Goal: Check status: Check status

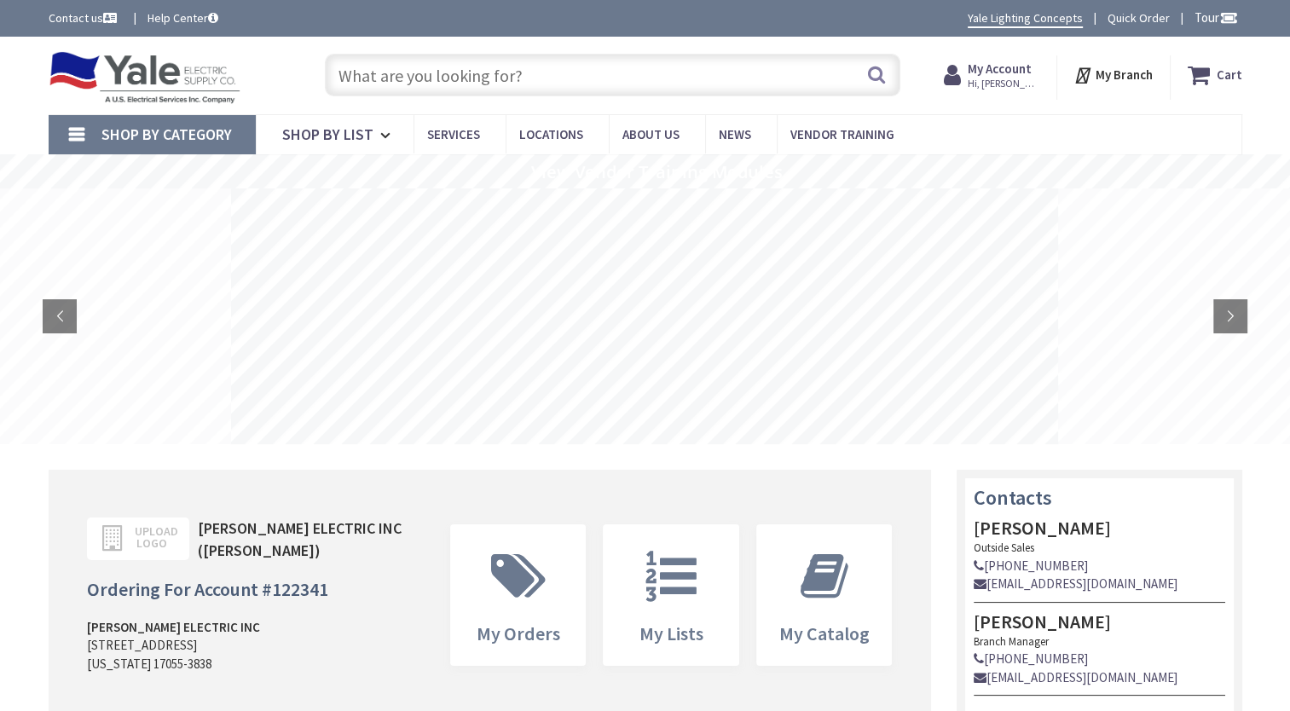
click at [1004, 70] on strong "My Account" at bounding box center [1000, 69] width 64 height 16
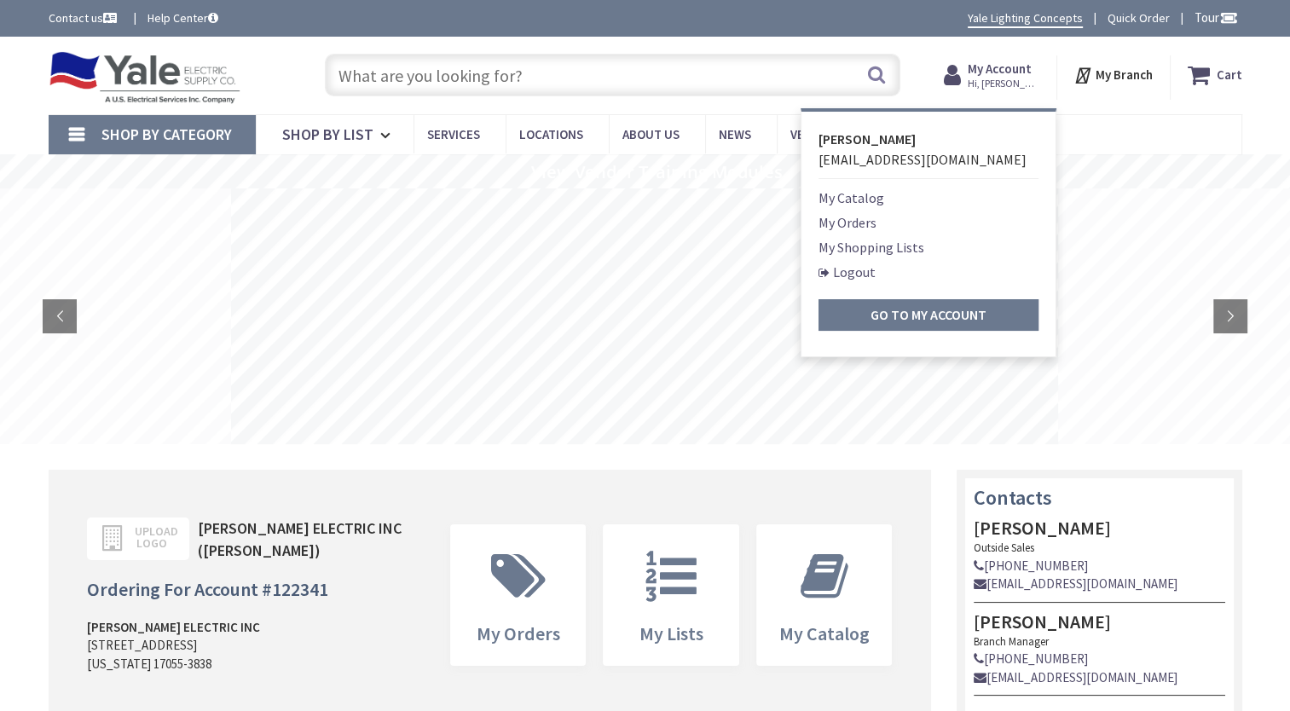
click at [863, 222] on link "My Orders" at bounding box center [848, 222] width 58 height 20
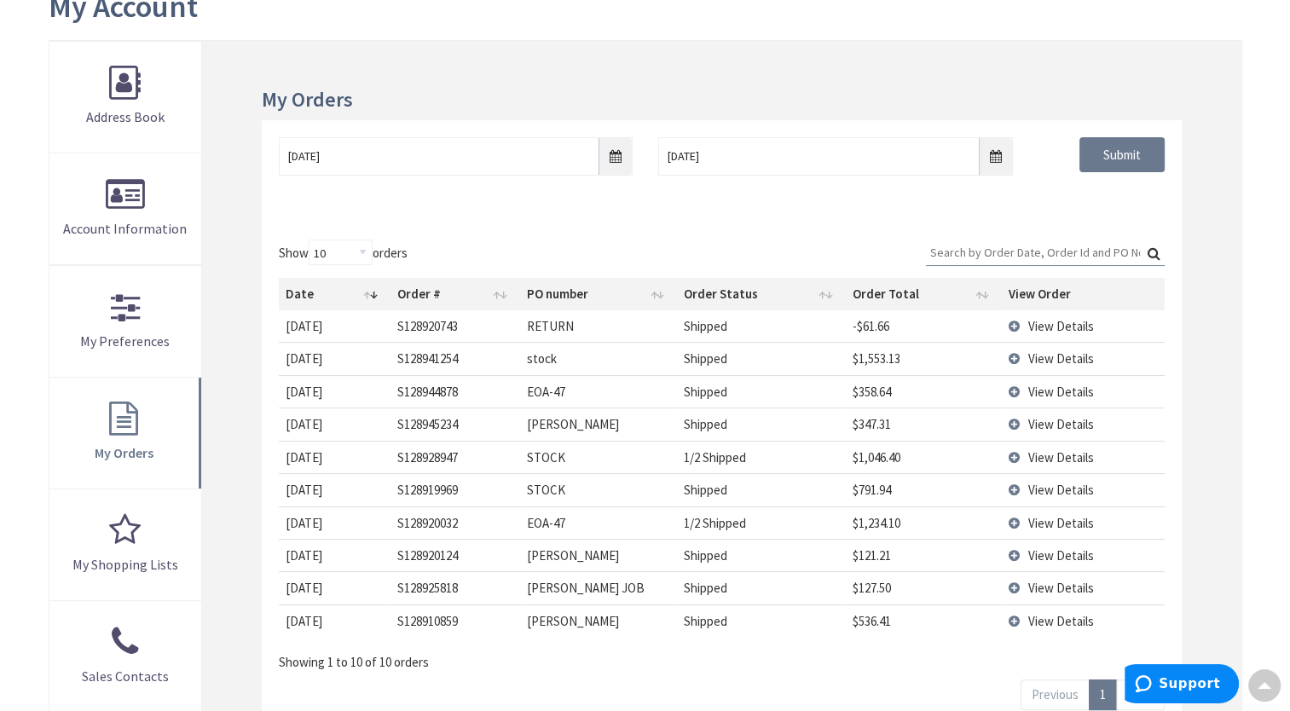
scroll to position [171, 0]
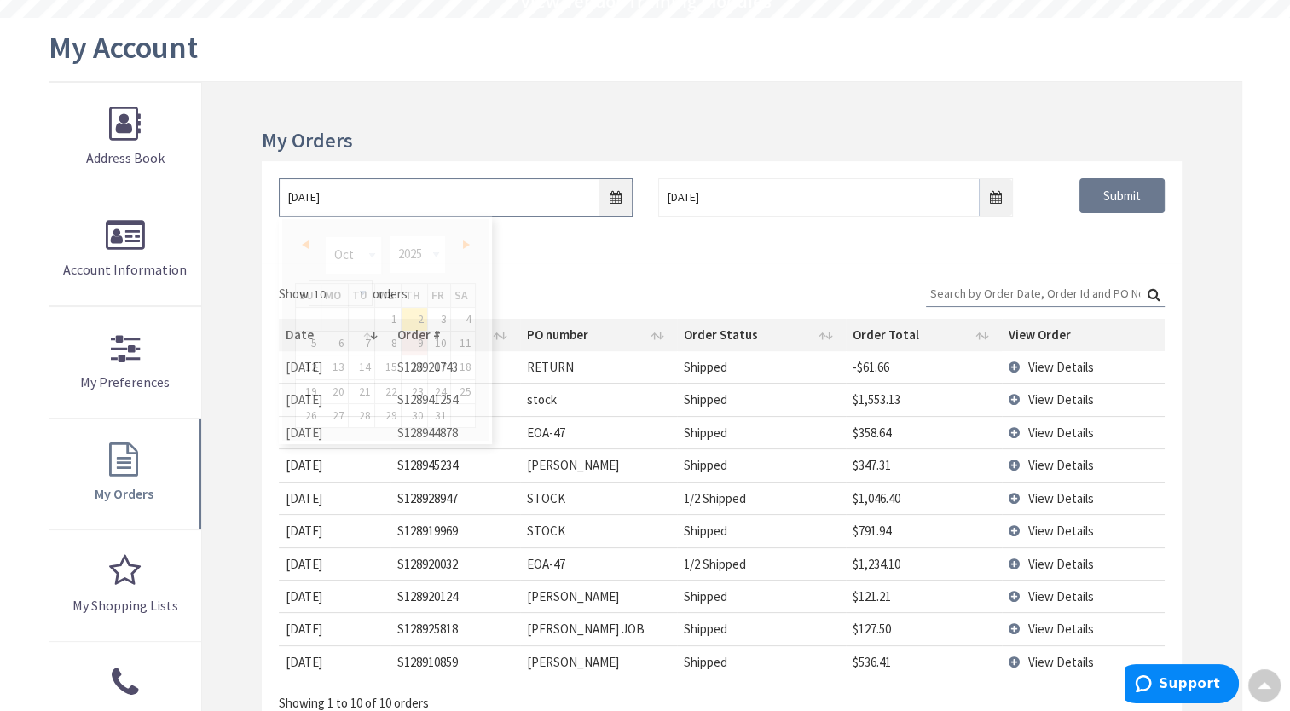
click at [611, 196] on input "10/2/2025" at bounding box center [456, 197] width 354 height 38
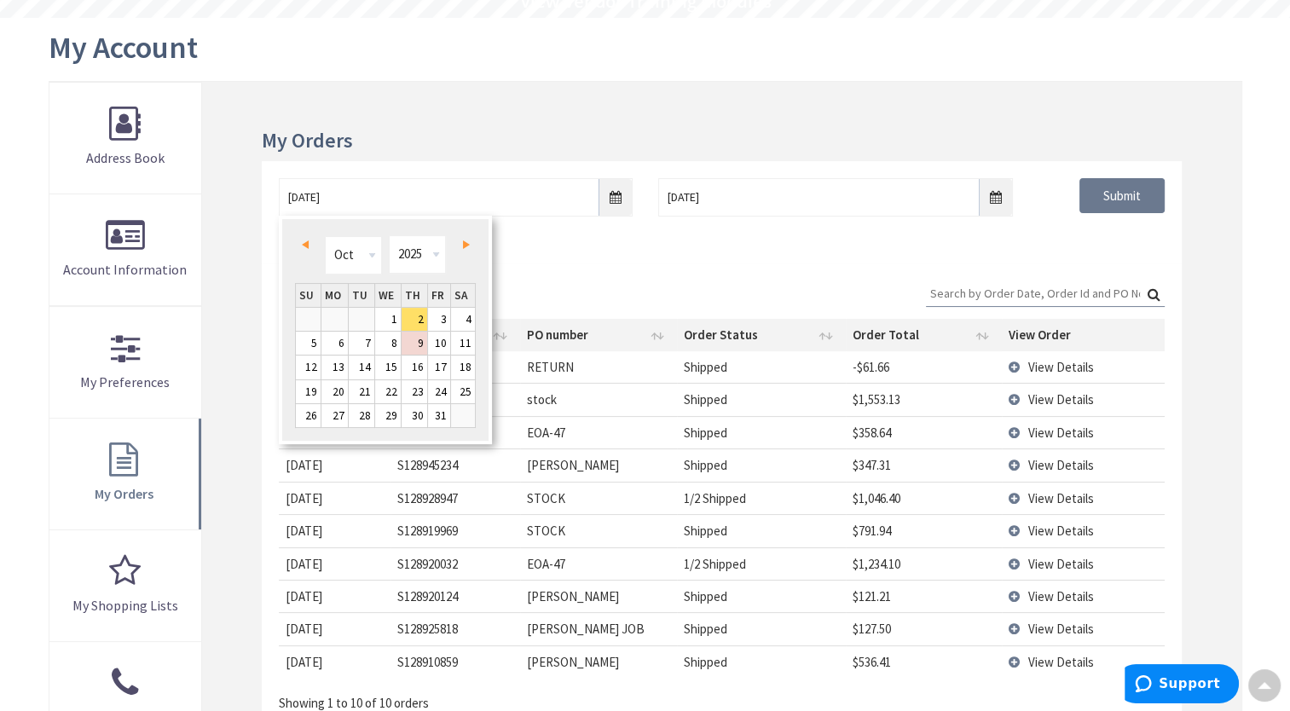
click at [304, 252] on link "Prev" at bounding box center [308, 245] width 23 height 23
type input "09/01/2025"
click at [342, 321] on link "1" at bounding box center [334, 319] width 26 height 23
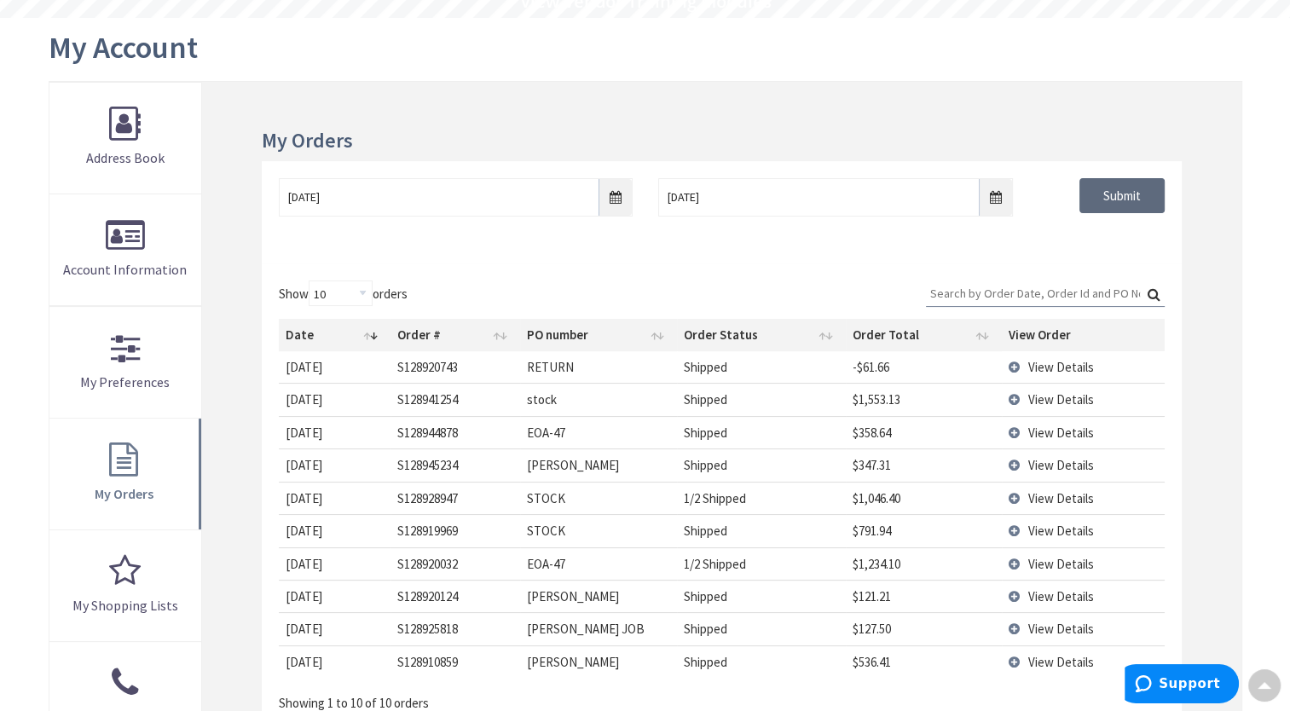
click at [1128, 195] on input "Submit" at bounding box center [1122, 196] width 85 height 36
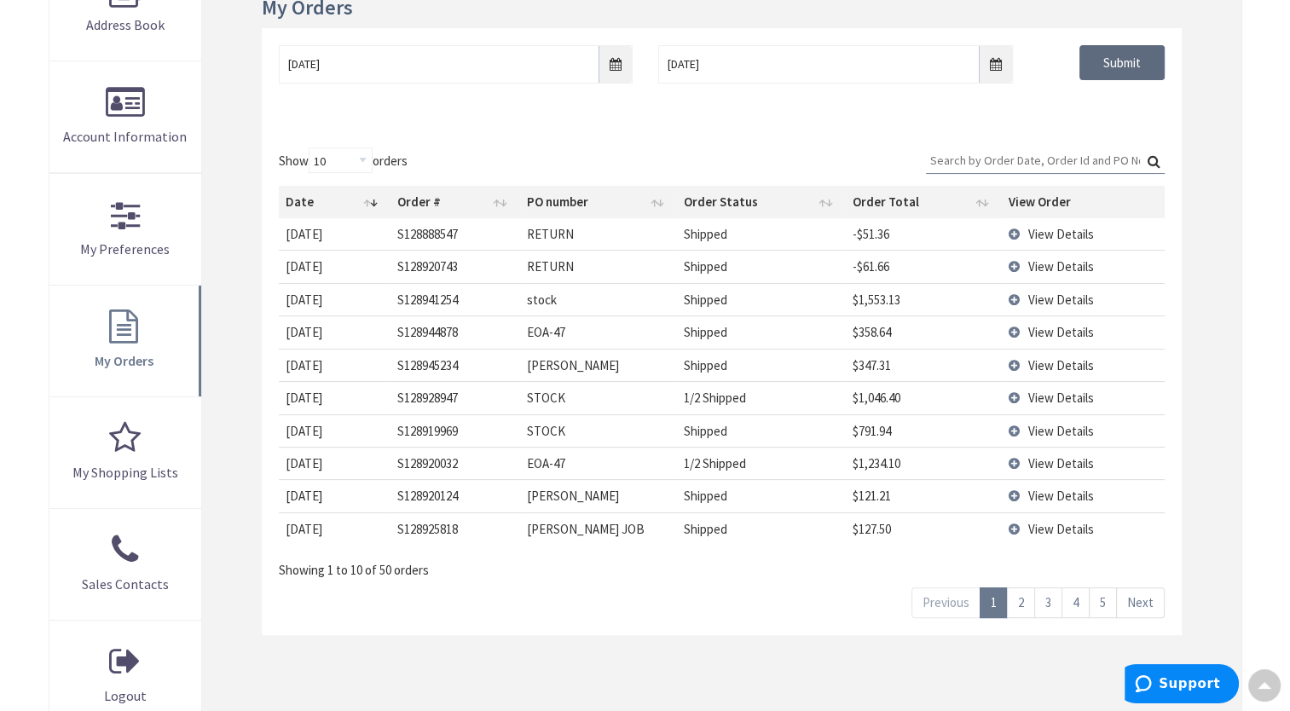
scroll to position [341, 0]
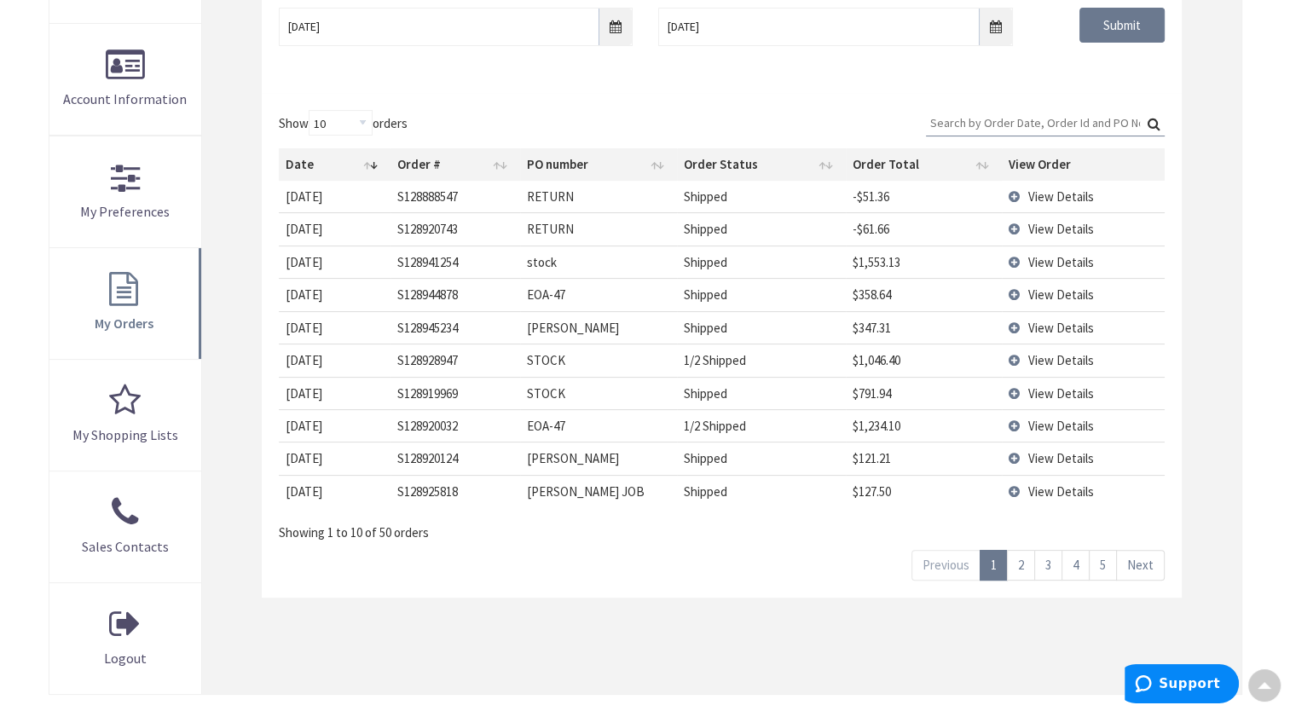
click at [1066, 322] on span "View Details" at bounding box center [1061, 328] width 66 height 16
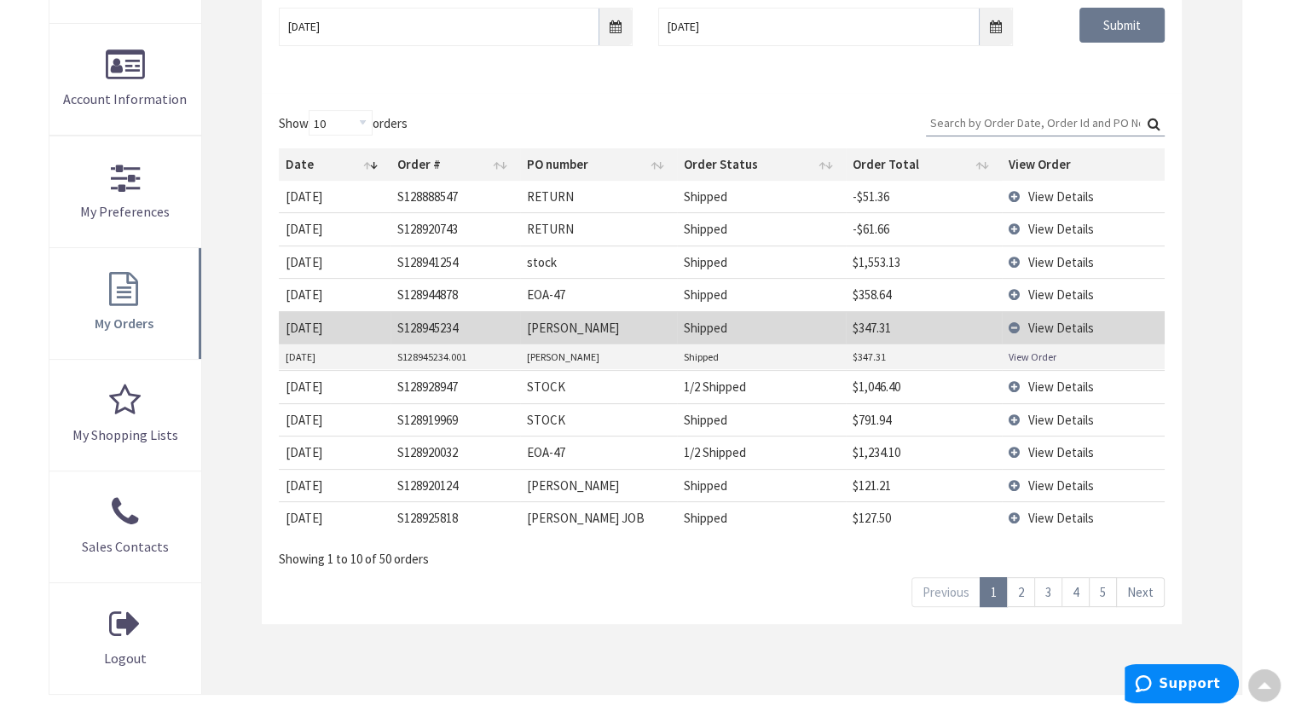
click at [1028, 351] on link "View Order" at bounding box center [1033, 357] width 48 height 14
